Goal: Contribute content

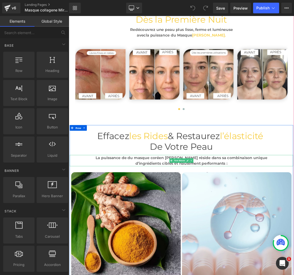
click at [161, 216] on p "La puissance de du masque coréen [PERSON_NAME] réside dans sa combinaison unique" at bounding box center [229, 218] width 319 height 8
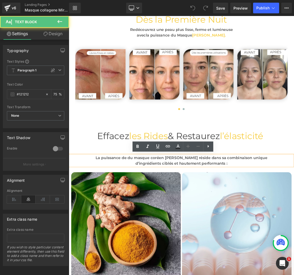
scroll to position [1271, 0]
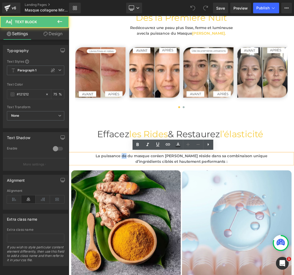
drag, startPoint x: 160, startPoint y: 217, endPoint x: 154, endPoint y: 216, distance: 5.6
click at [154, 216] on p "La puissance de du masque coréen [PERSON_NAME] réside dans sa combinaison unique" at bounding box center [229, 215] width 319 height 8
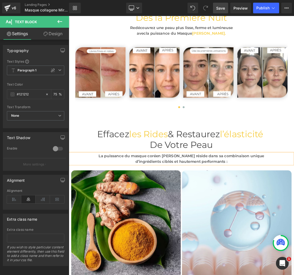
click at [220, 11] on link "Save" at bounding box center [220, 8] width 15 height 11
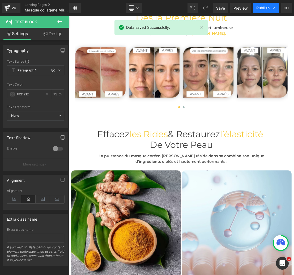
click at [267, 9] on span "Publish" at bounding box center [263, 8] width 13 height 4
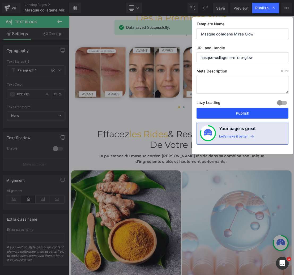
click at [241, 115] on button "Publish" at bounding box center [243, 113] width 92 height 11
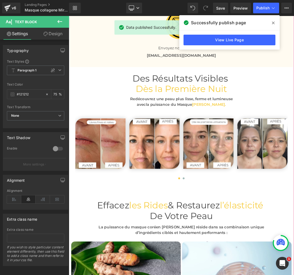
scroll to position [1170, 0]
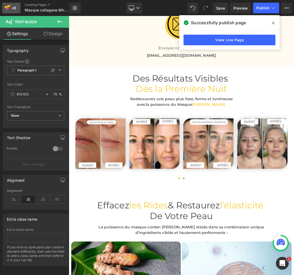
click at [12, 7] on div "v6" at bounding box center [14, 8] width 7 height 7
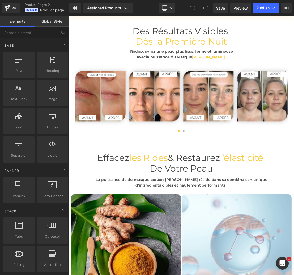
scroll to position [1265, 0]
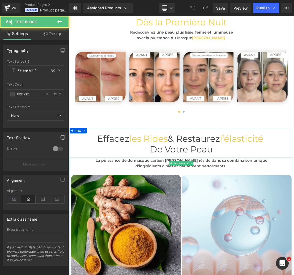
click at [175, 222] on p "La puissance de du masque coréen [PERSON_NAME] réside dans sa combinaison unique" at bounding box center [229, 222] width 319 height 8
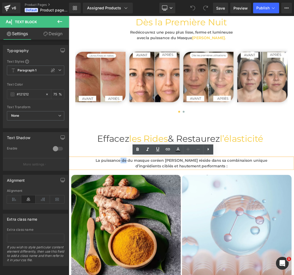
drag, startPoint x: 159, startPoint y: 223, endPoint x: 152, endPoint y: 223, distance: 7.0
click at [151, 223] on p "La puissance de du masque coréen [PERSON_NAME] réside dans sa combinaison unique" at bounding box center [229, 222] width 319 height 8
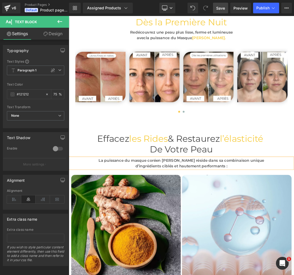
click at [223, 11] on link "Save" at bounding box center [220, 8] width 15 height 11
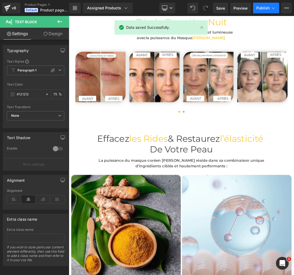
click at [262, 8] on span "Publish" at bounding box center [263, 8] width 13 height 4
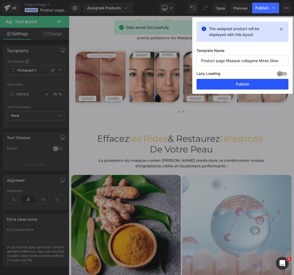
click at [243, 84] on button "Publish" at bounding box center [243, 84] width 92 height 11
